Goal: Task Accomplishment & Management: Manage account settings

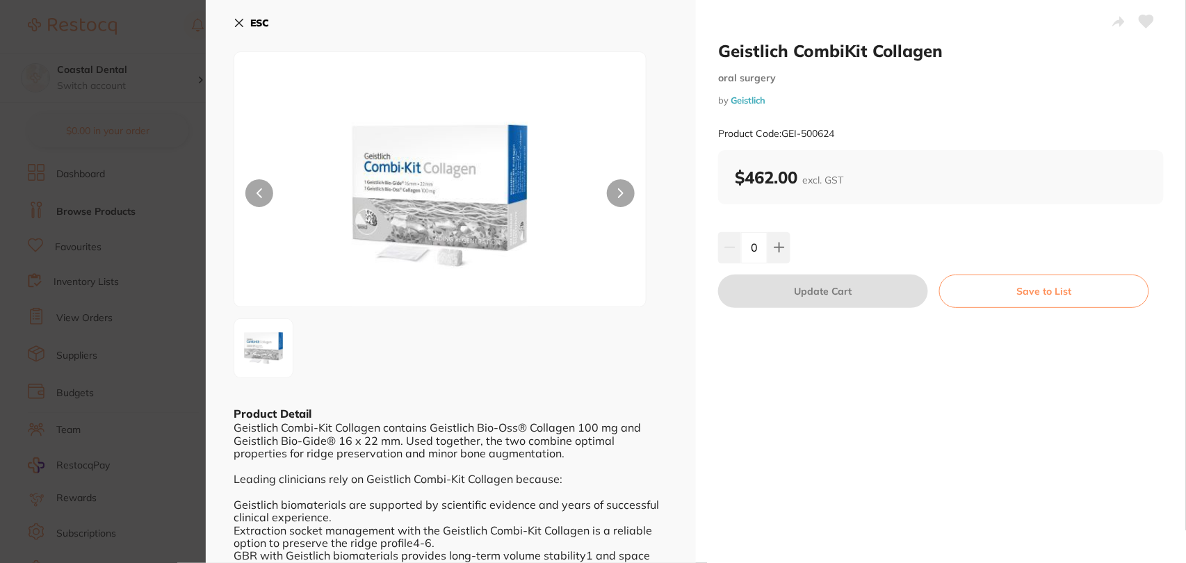
click at [233, 16] on div "ESC Product Detail Geistlich Combi-Kit Collagen contains Geistlich Bio-Oss® Col…" at bounding box center [451, 318] width 490 height 637
click at [236, 21] on icon at bounding box center [239, 22] width 11 height 11
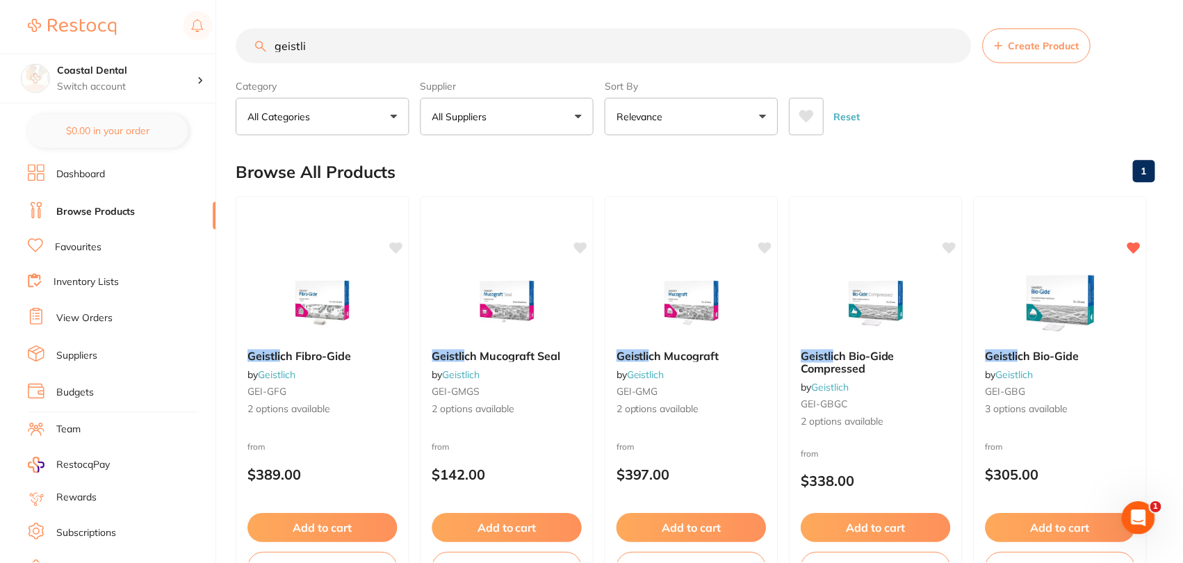
scroll to position [551, 0]
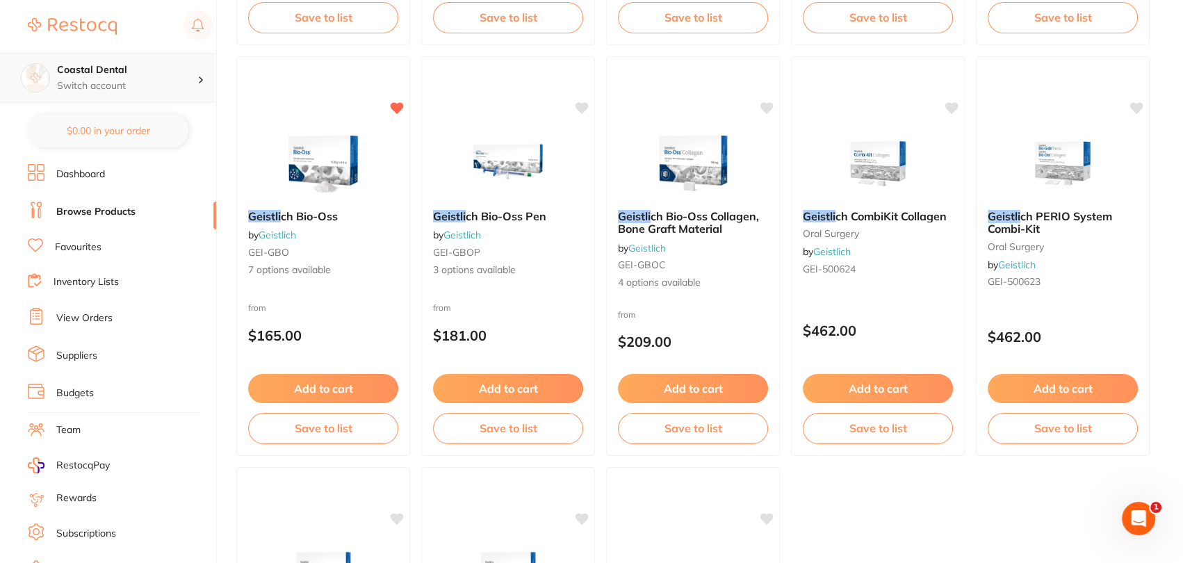
click at [162, 77] on div "Coastal Dental Switch account" at bounding box center [127, 77] width 140 height 29
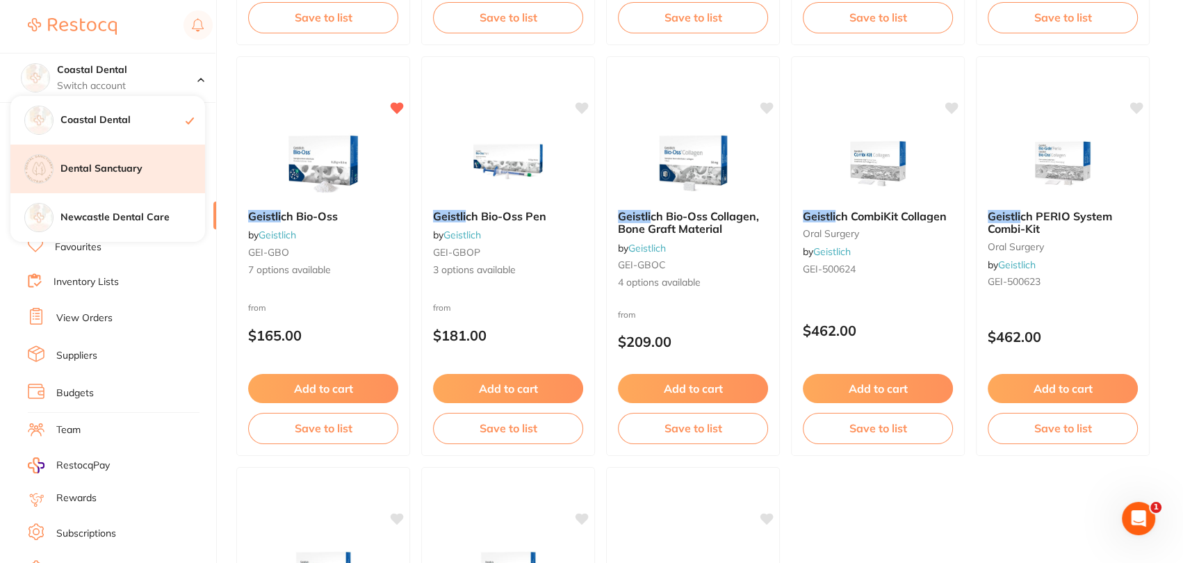
click at [138, 174] on h4 "Dental Sanctuary" at bounding box center [132, 169] width 145 height 14
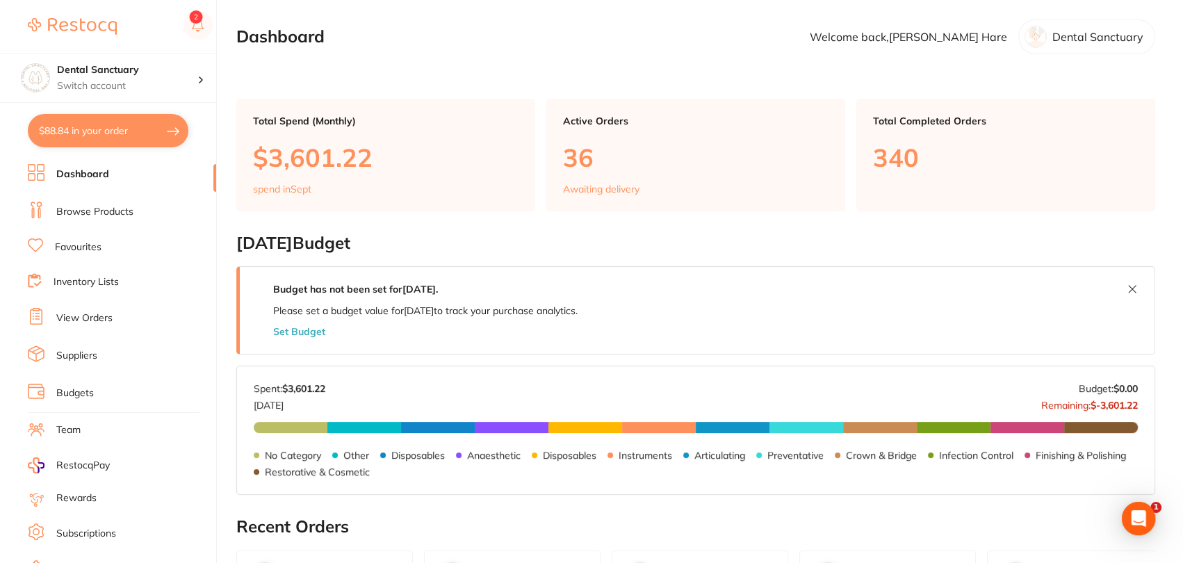
click at [290, 329] on button "Set Budget" at bounding box center [299, 331] width 52 height 11
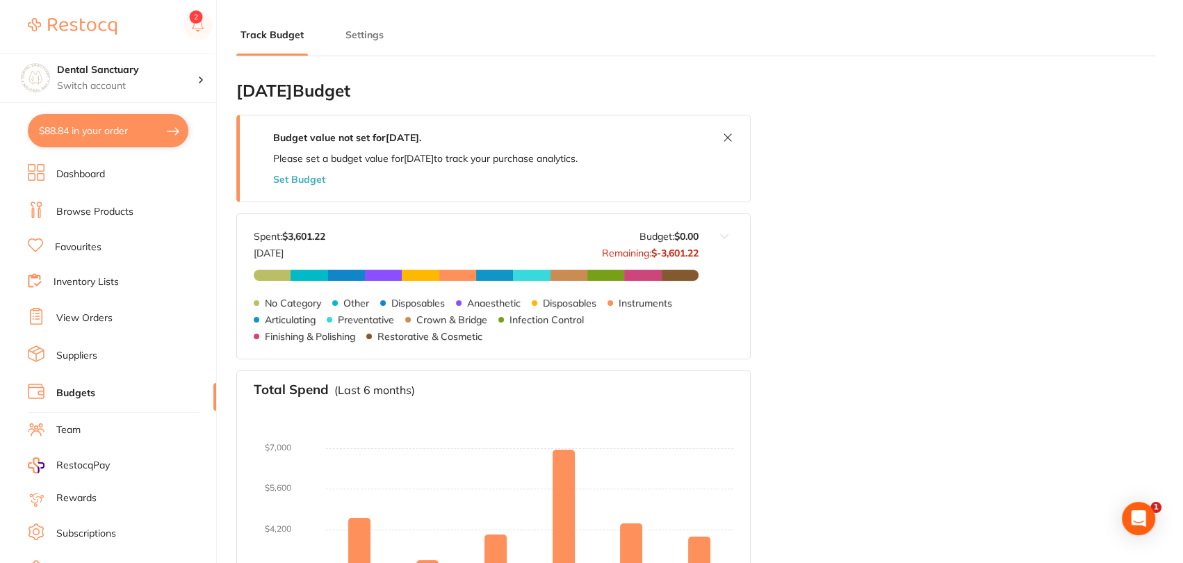
click at [307, 182] on button "Set Budget" at bounding box center [299, 179] width 52 height 11
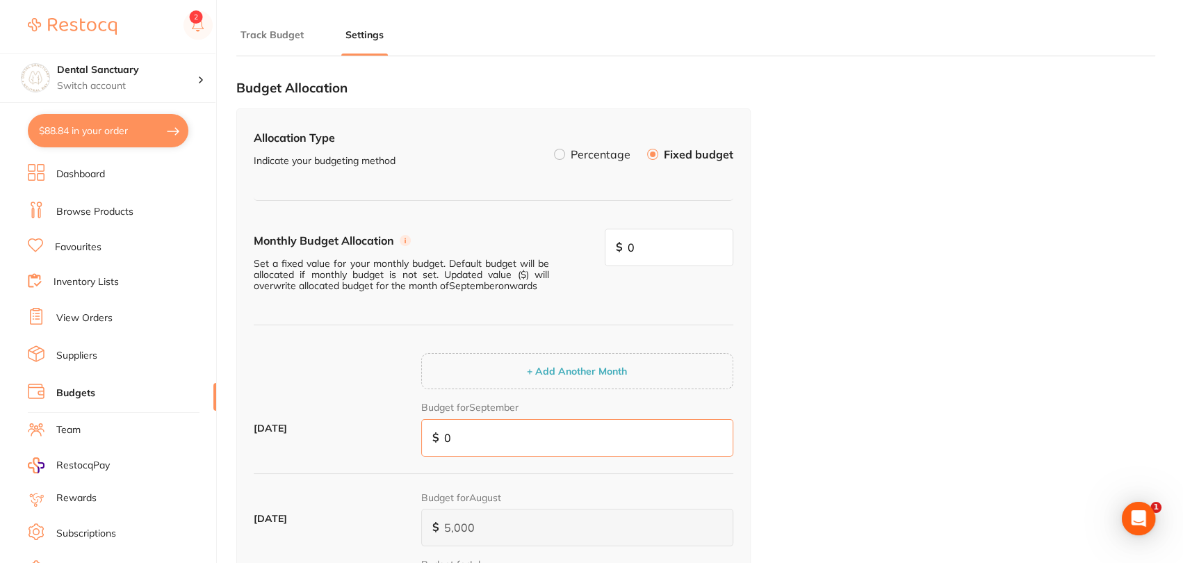
click at [496, 435] on input "0" at bounding box center [577, 438] width 312 height 38
type input "6"
type input "60"
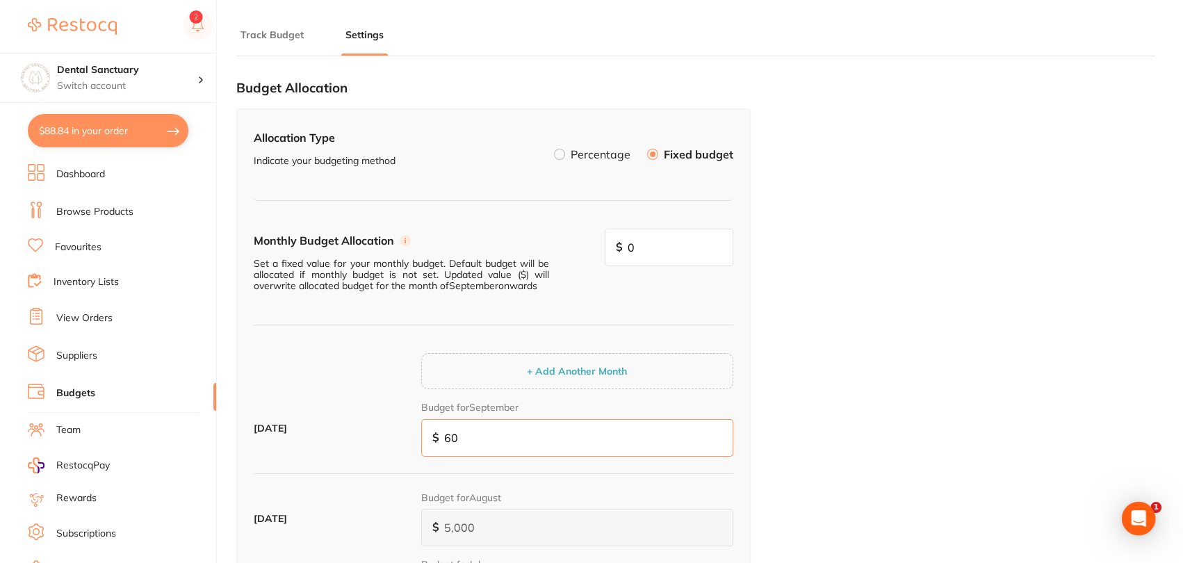
type input "600"
type input "6,000"
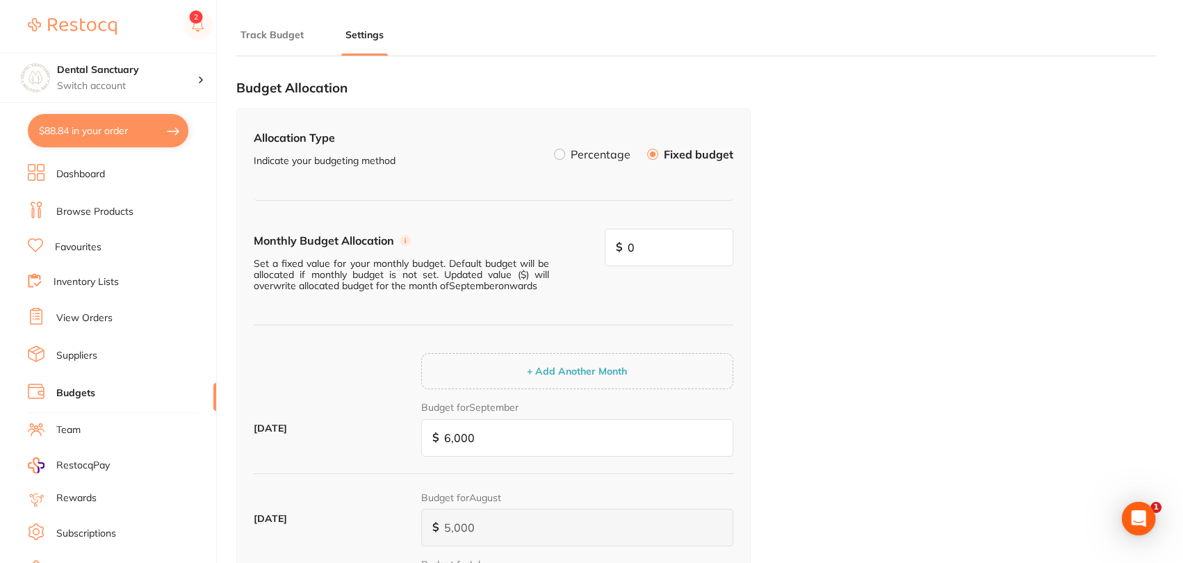
click at [884, 377] on div "Budget Allocation Allocation Type Indicate your budgeting method Percentage Fix…" at bounding box center [695, 529] width 919 height 924
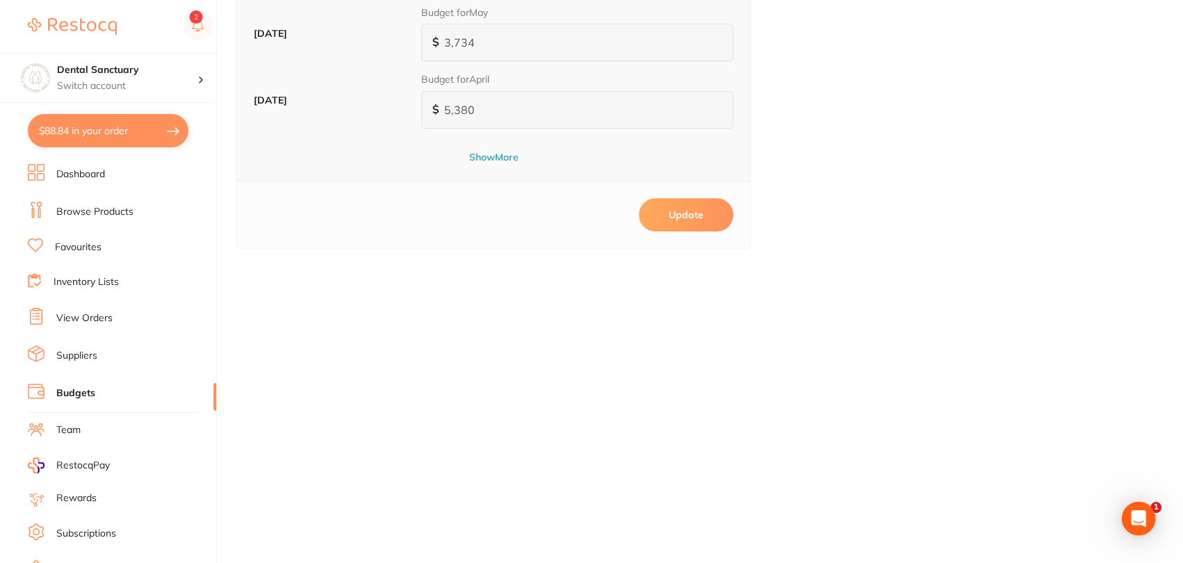
scroll to position [648, 0]
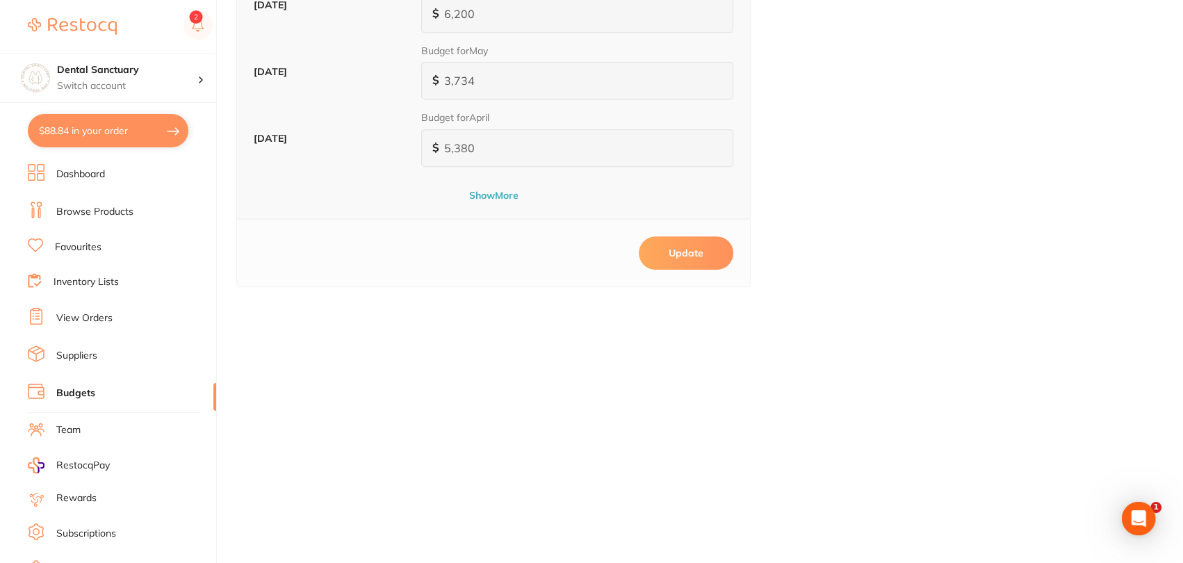
click at [714, 241] on button "Update" at bounding box center [686, 252] width 95 height 33
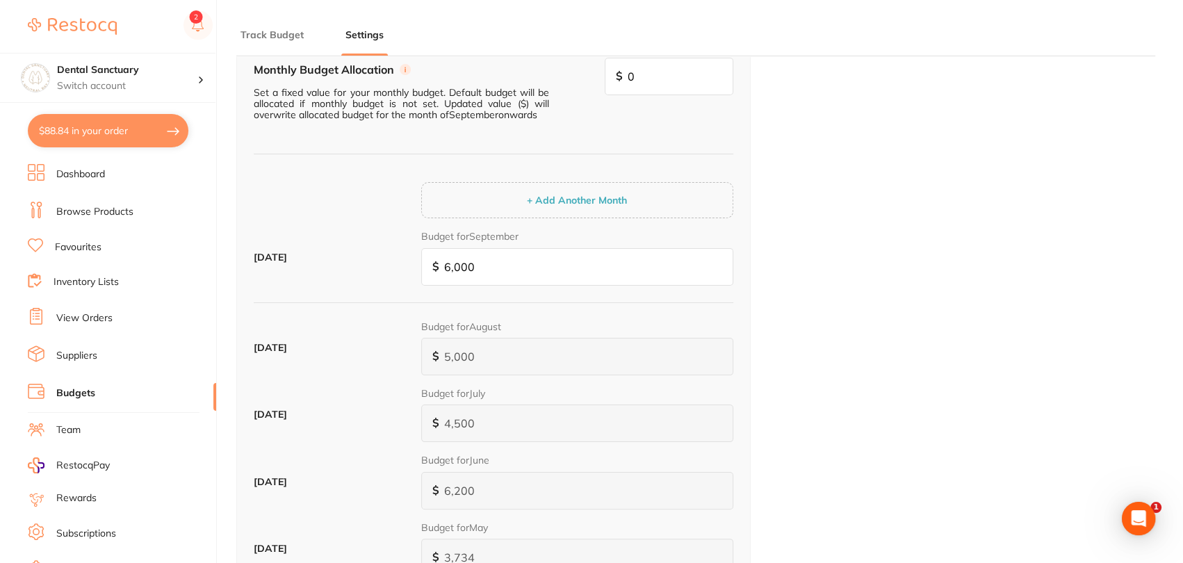
scroll to position [0, 0]
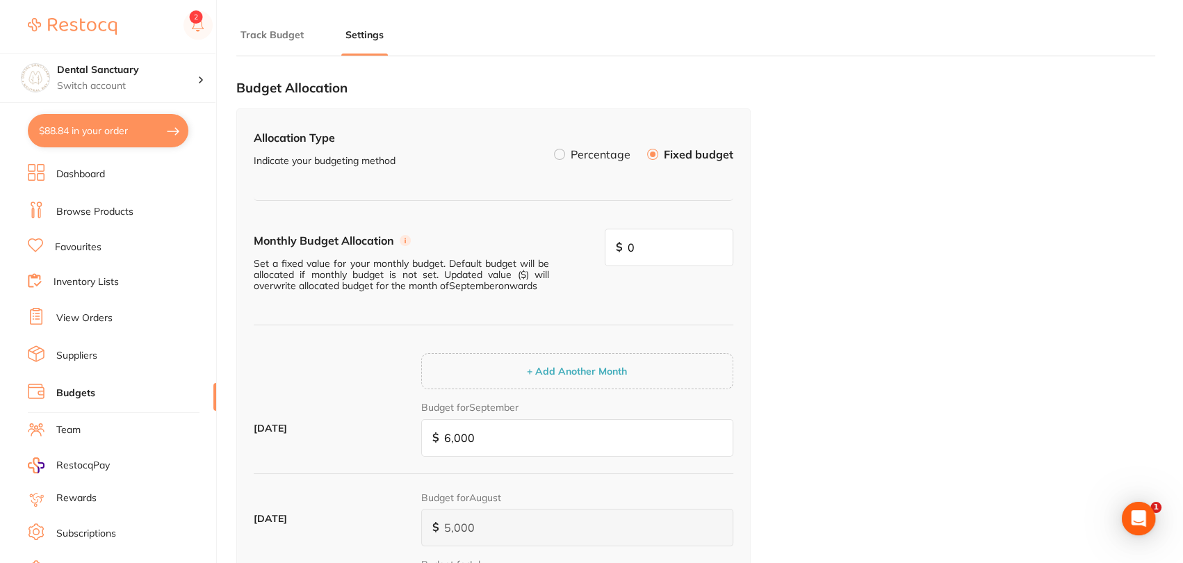
click at [111, 168] on li "Dashboard" at bounding box center [122, 174] width 188 height 21
